Goal: Information Seeking & Learning: Understand process/instructions

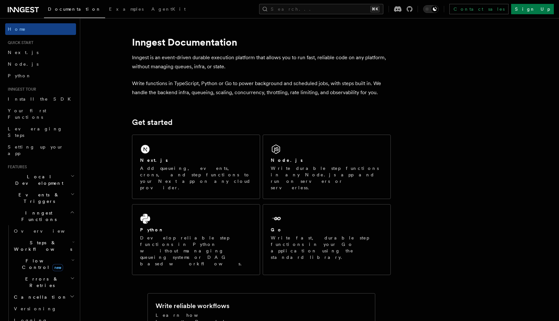
click at [49, 239] on span "Steps & Workflows" at bounding box center [41, 245] width 61 height 13
click at [33, 258] on span "Overview" at bounding box center [53, 260] width 67 height 5
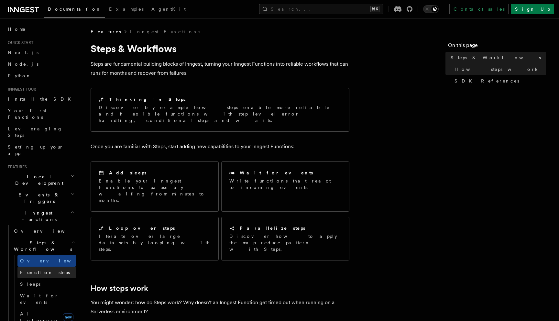
click at [35, 267] on link "Function steps" at bounding box center [46, 273] width 59 height 12
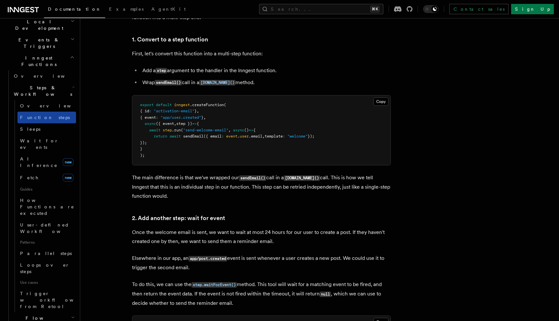
scroll to position [159, 0]
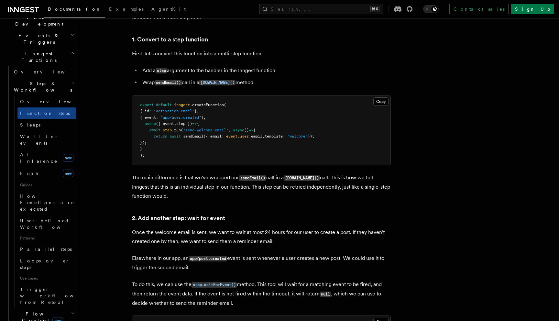
click at [32, 311] on span "Flow Control new" at bounding box center [41, 317] width 60 height 13
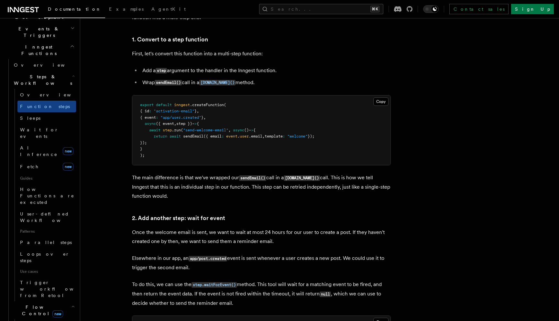
scroll to position [167, 0]
click at [32, 302] on span "Flow Control new" at bounding box center [41, 308] width 60 height 13
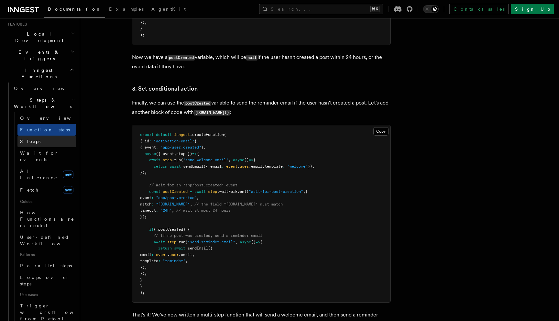
scroll to position [150, 0]
